Goal: Task Accomplishment & Management: Manage account settings

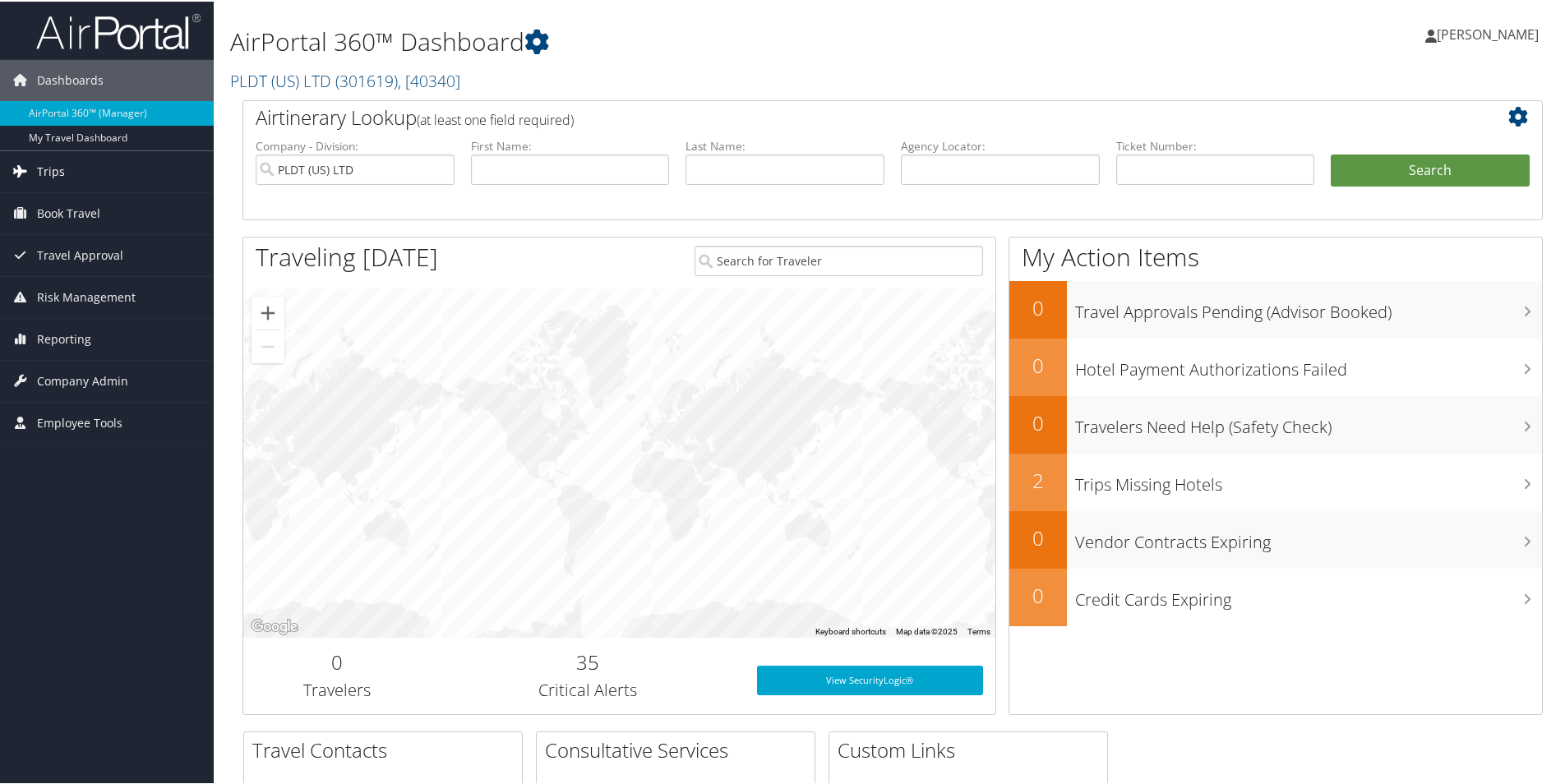
click at [55, 172] on span "Trips" at bounding box center [51, 170] width 28 height 41
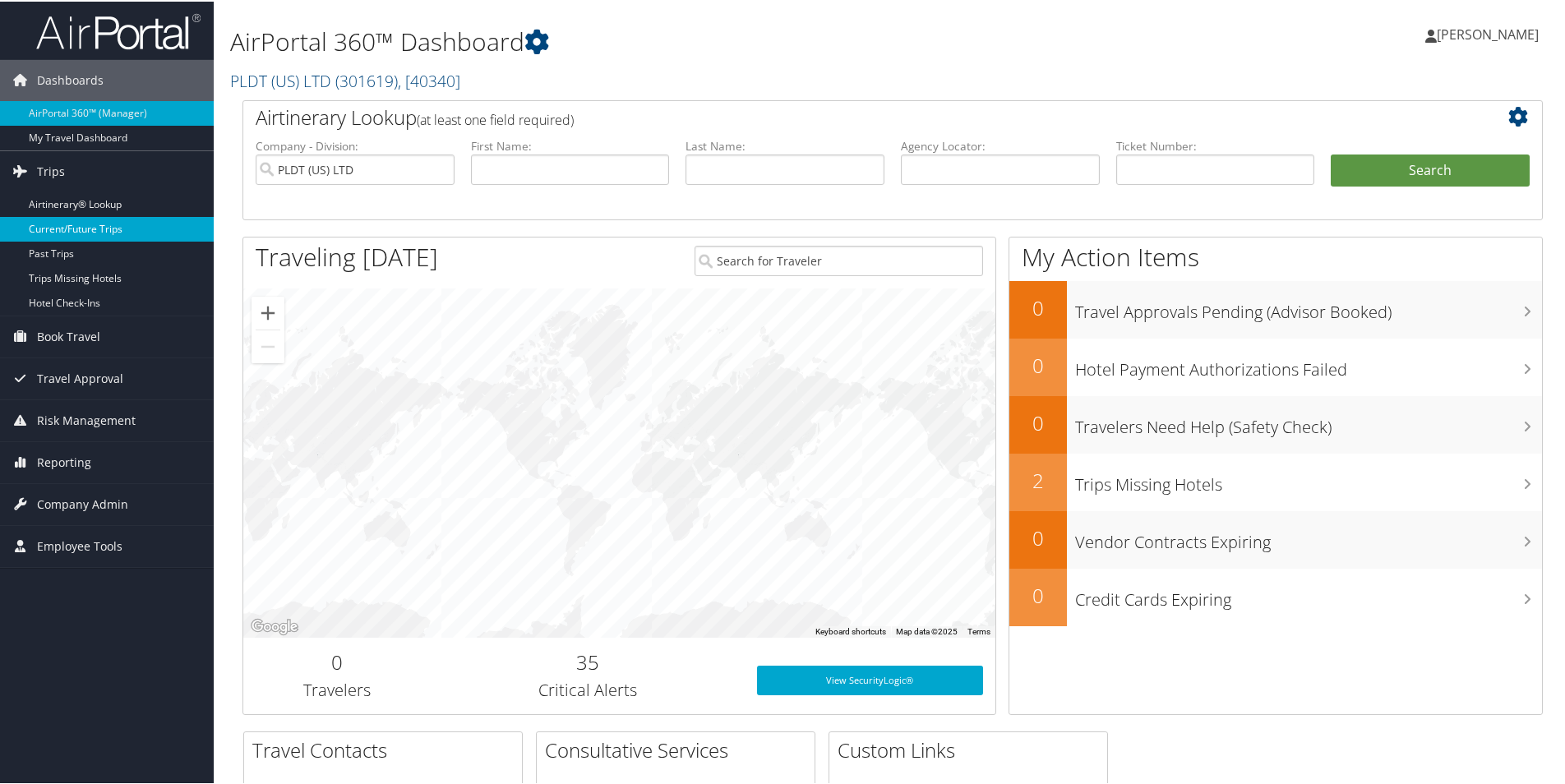
click at [57, 225] on link "Current/Future Trips" at bounding box center [106, 228] width 214 height 24
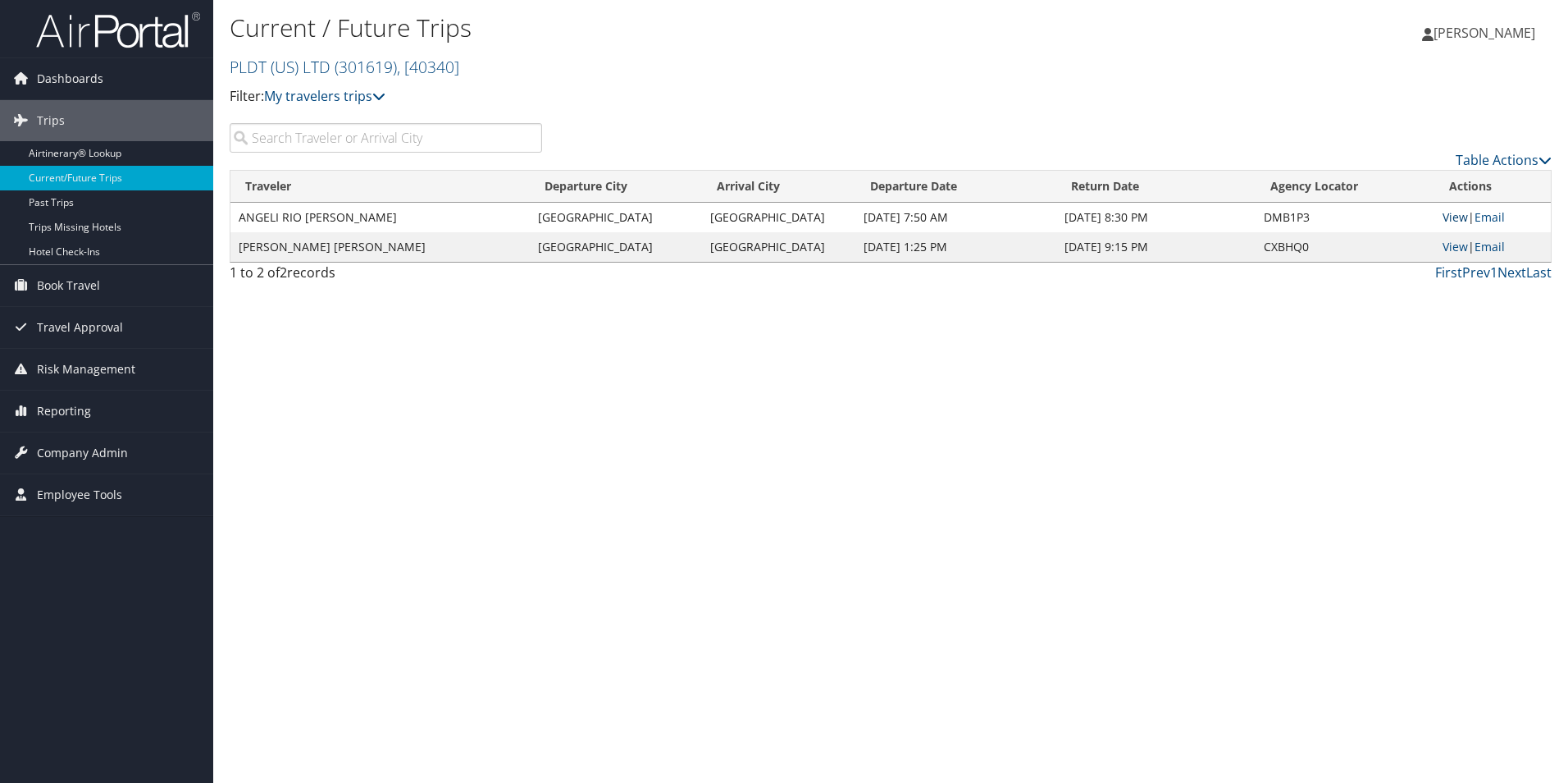
click at [1454, 221] on link "View" at bounding box center [1455, 217] width 25 height 16
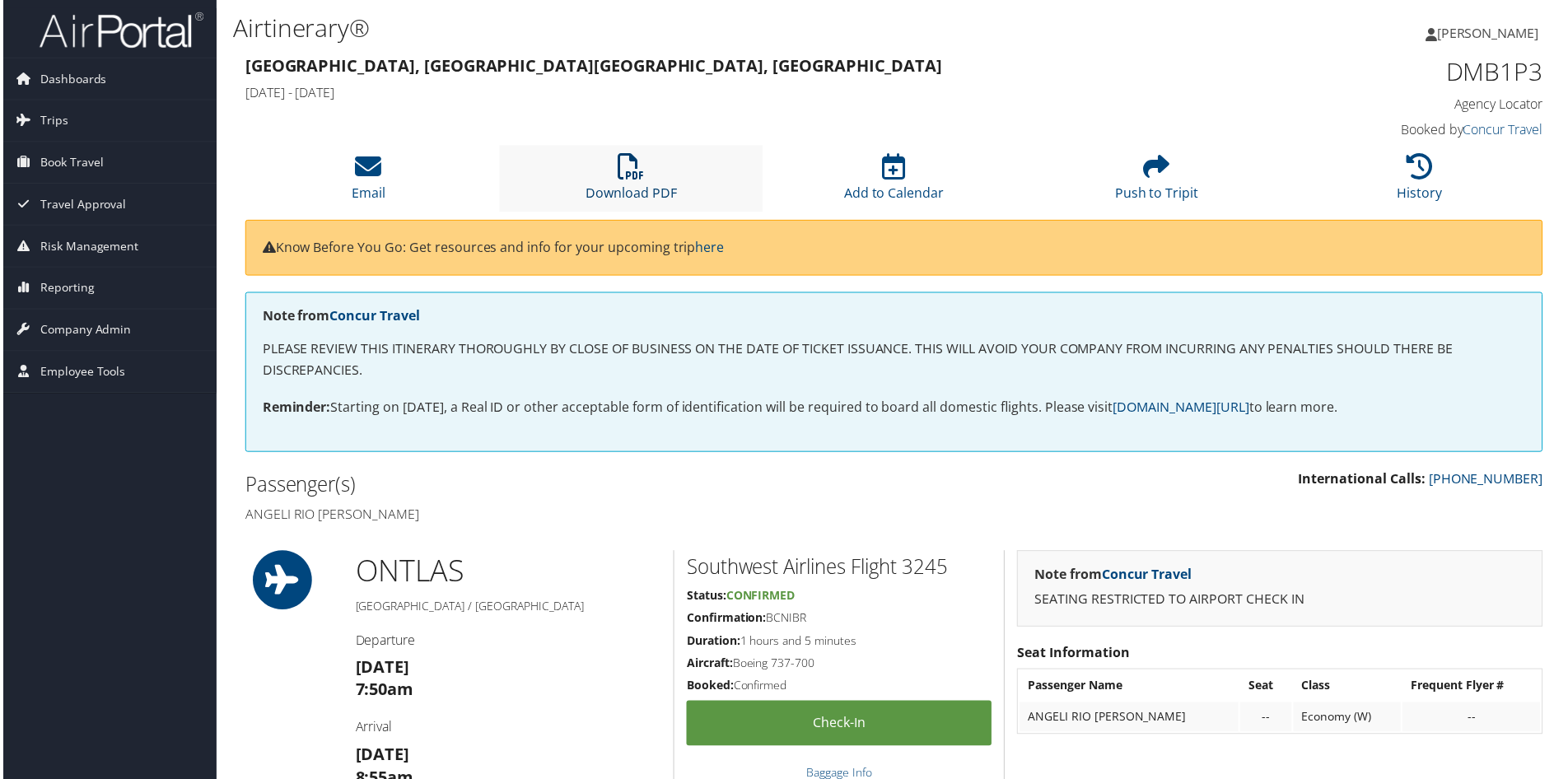
click at [623, 177] on icon at bounding box center [631, 167] width 26 height 26
click at [1464, 31] on span "[PERSON_NAME]" at bounding box center [1491, 32] width 102 height 18
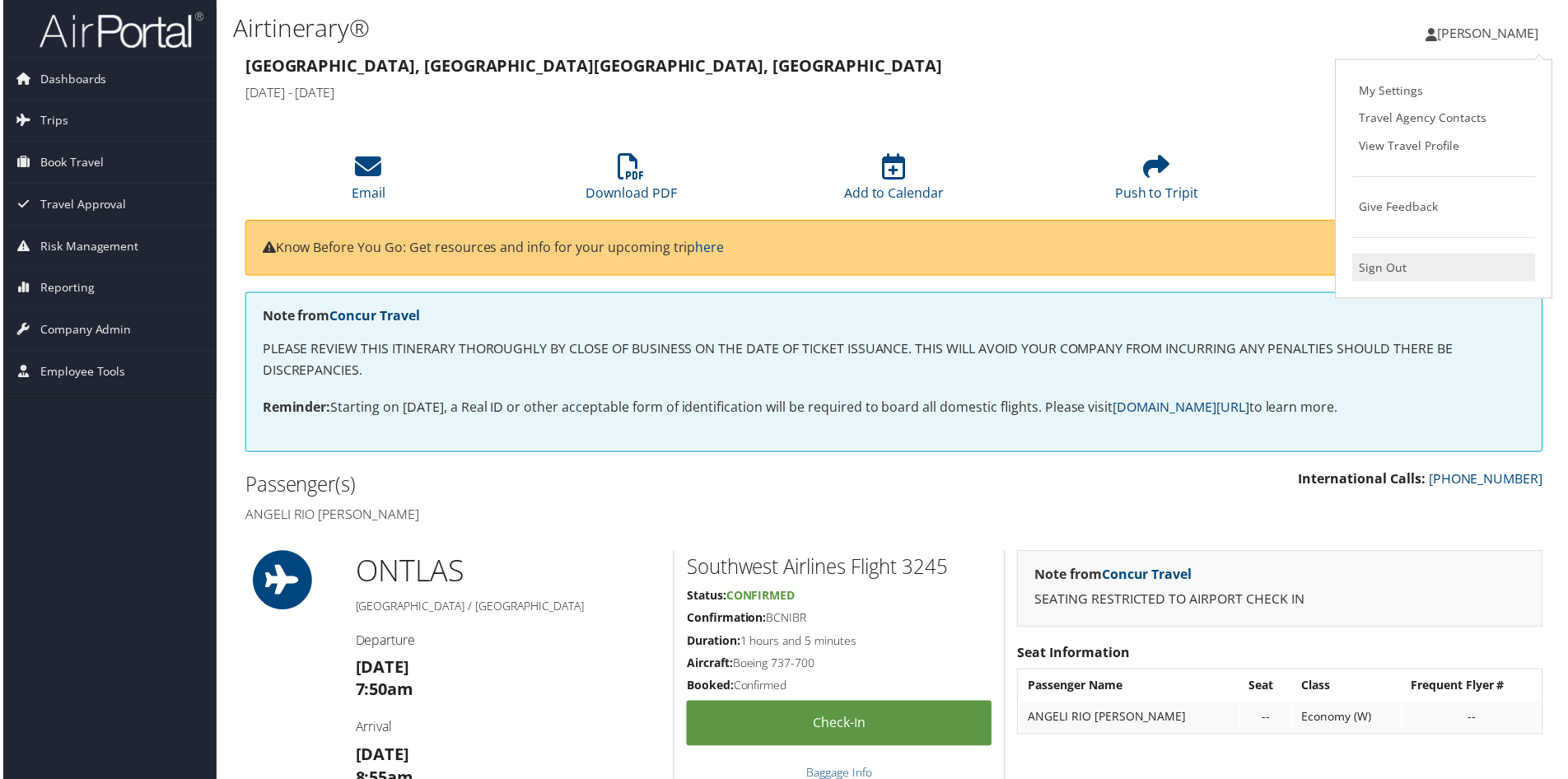
click at [1394, 273] on link "Sign Out" at bounding box center [1446, 269] width 184 height 28
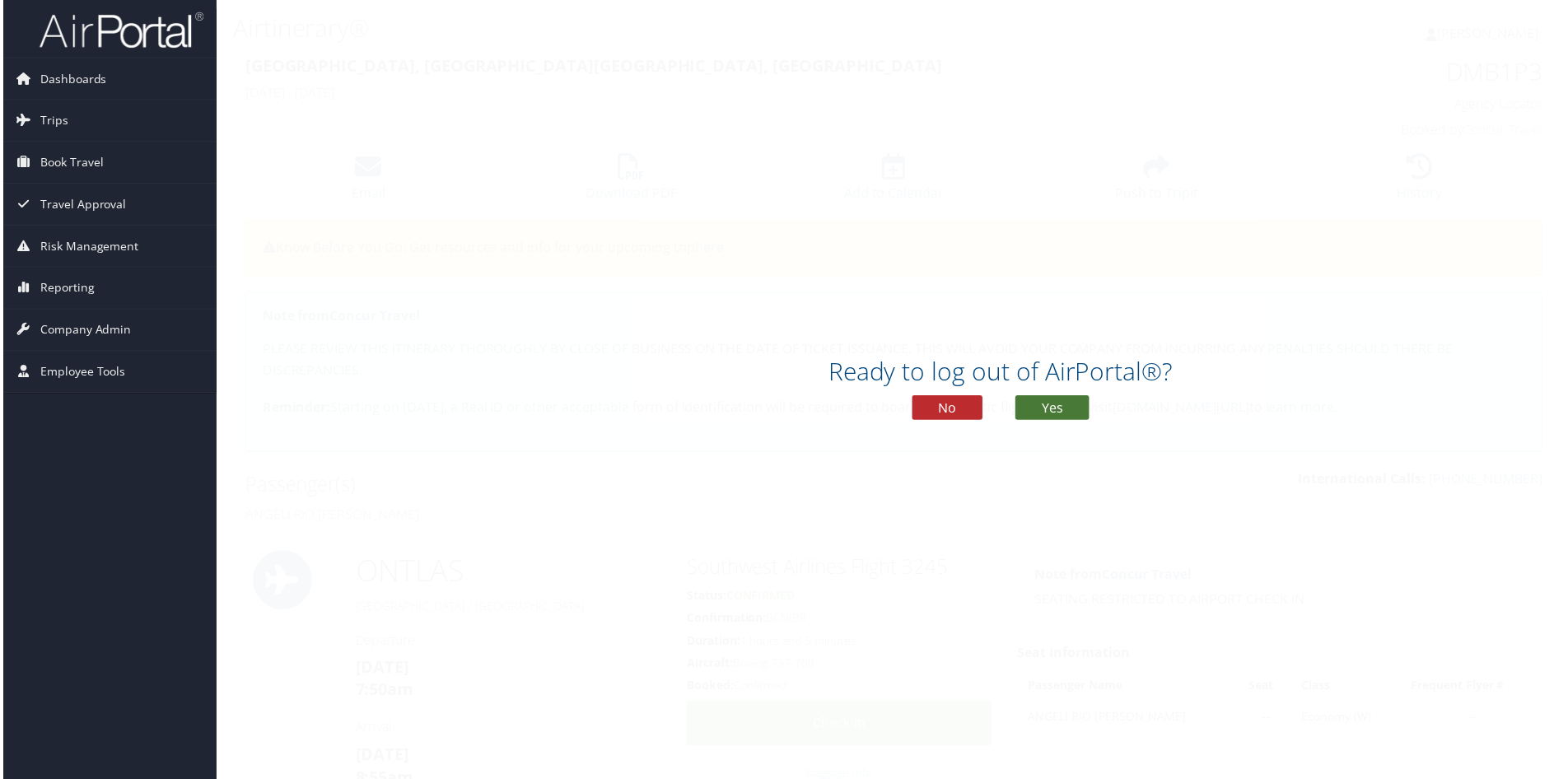
click at [1035, 409] on button "Yes" at bounding box center [1053, 409] width 75 height 25
